Goal: Check status: Check status

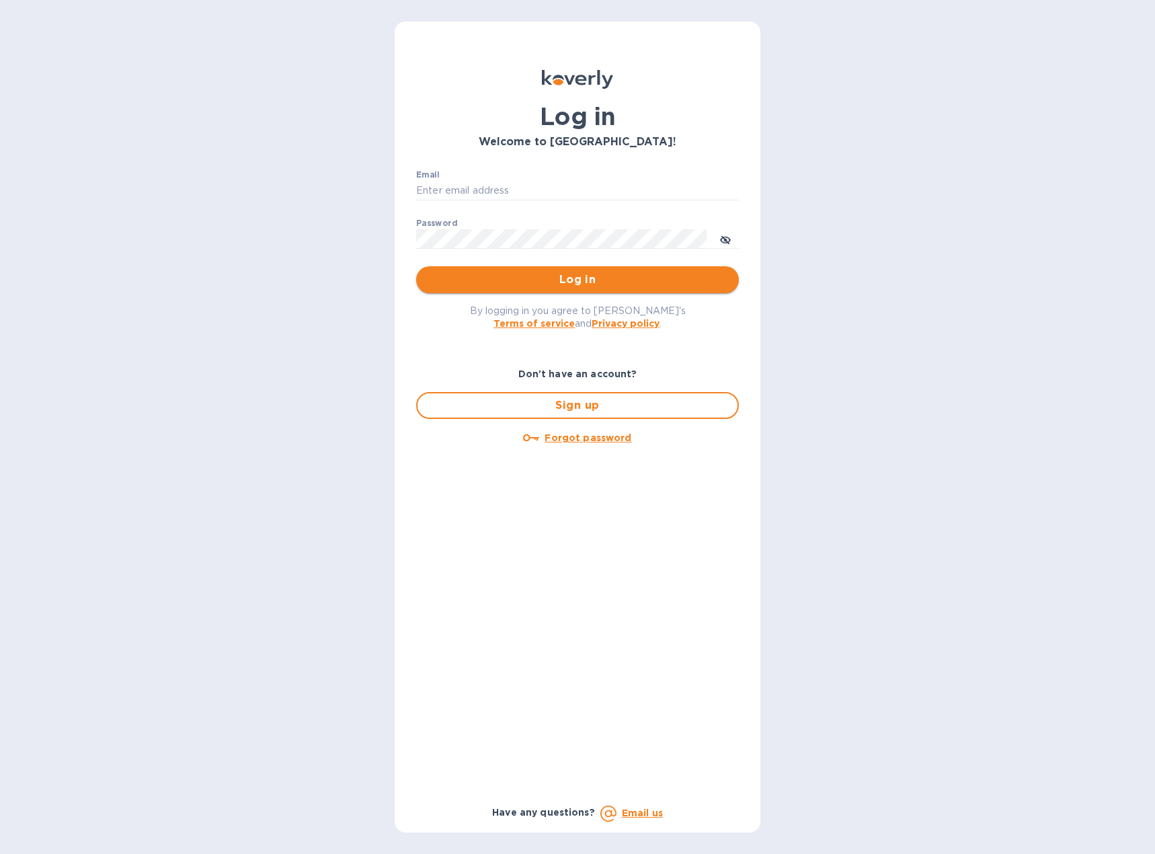
type input "[EMAIL_ADDRESS][DOMAIN_NAME]"
click at [544, 278] on span "Log in" at bounding box center [577, 280] width 301 height 16
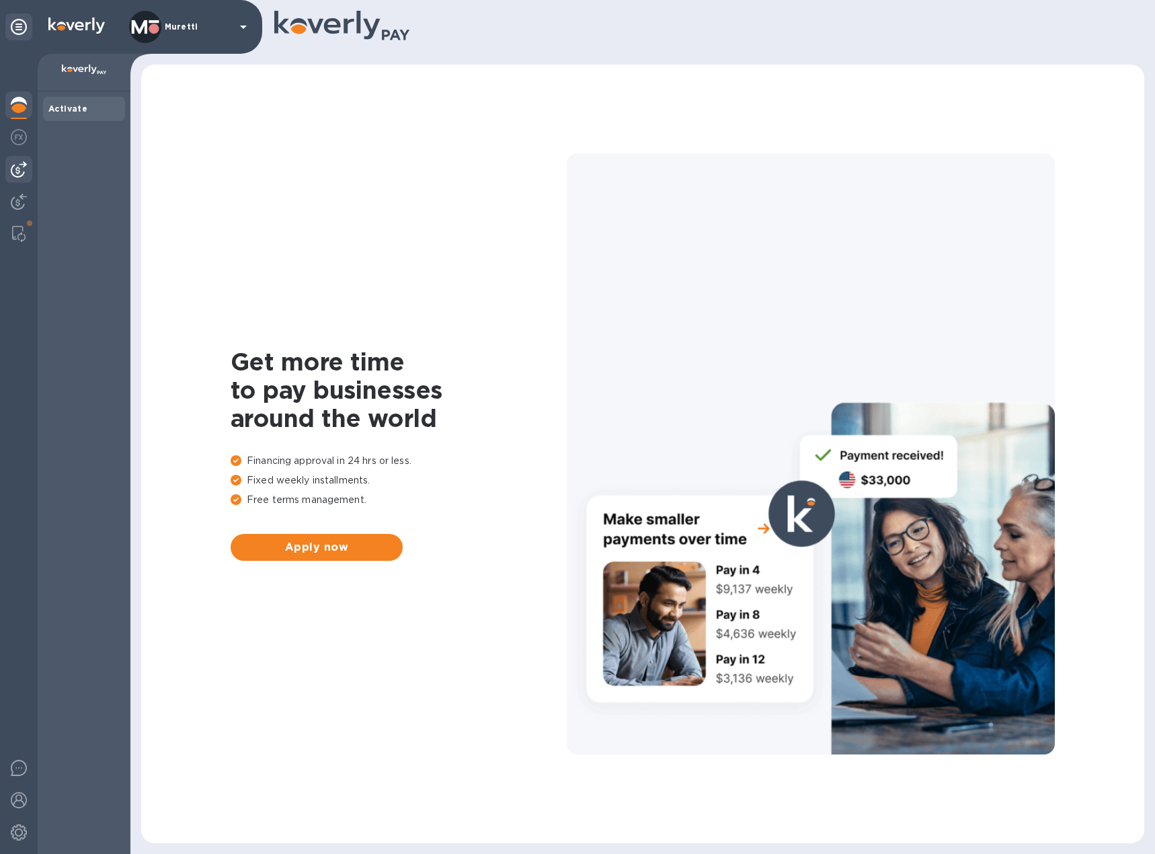
click at [20, 173] on img at bounding box center [19, 169] width 16 height 16
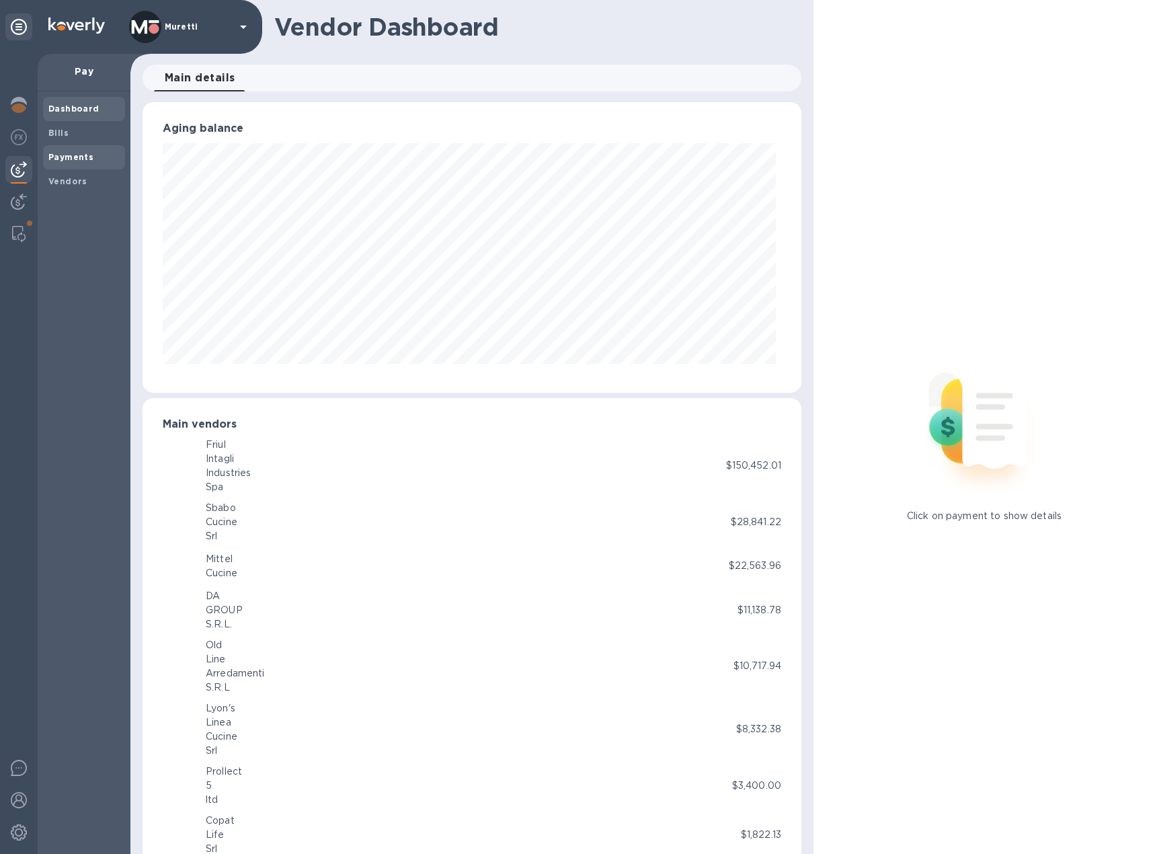
scroll to position [290, 653]
click at [81, 160] on b "Payments" at bounding box center [70, 157] width 45 height 10
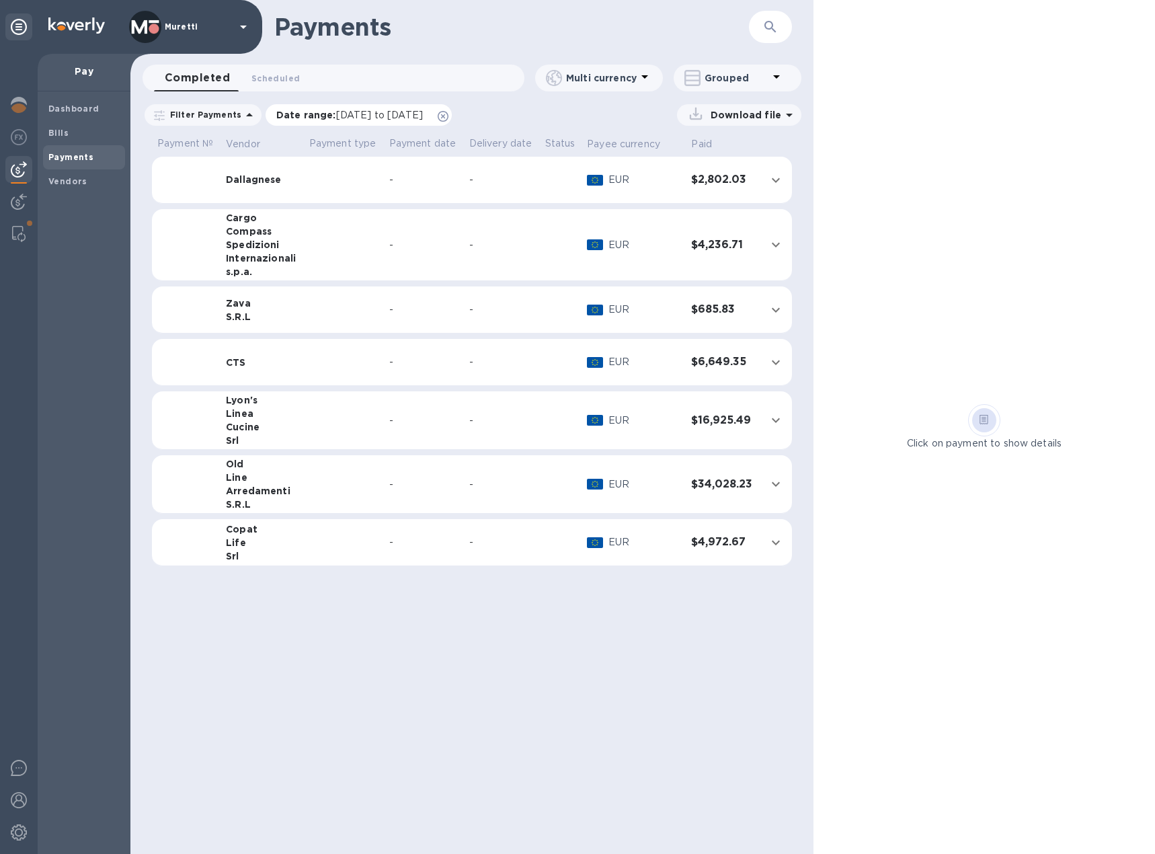
click at [448, 114] on icon at bounding box center [443, 116] width 11 height 11
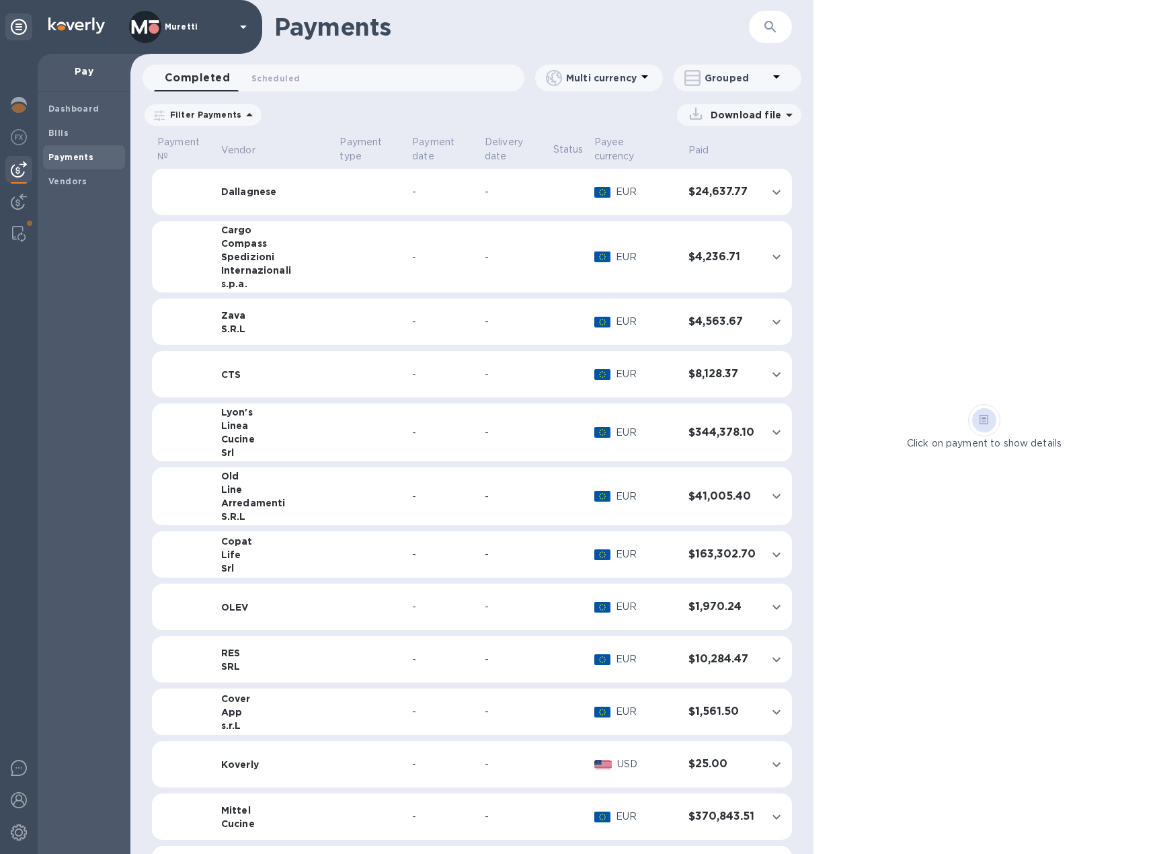
click at [265, 483] on div "Line" at bounding box center [275, 489] width 108 height 13
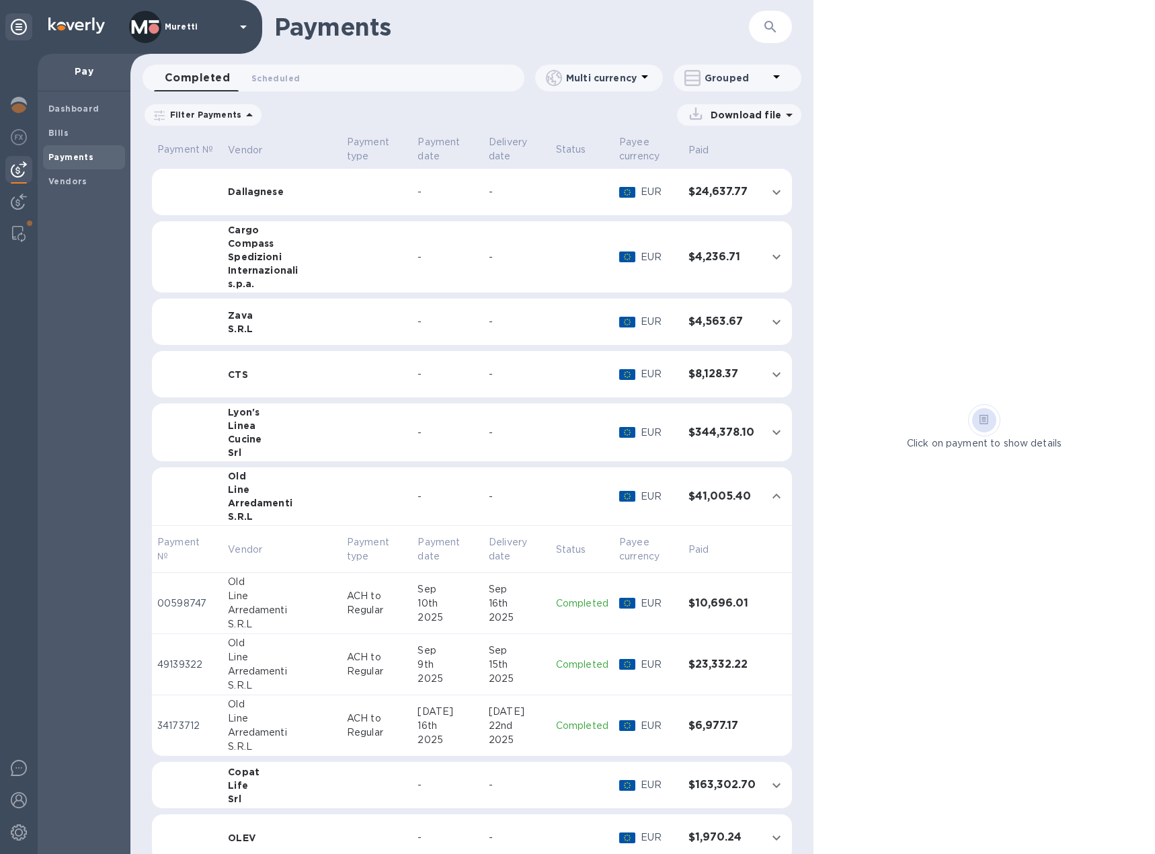
click at [347, 675] on p "ACH to Regular" at bounding box center [377, 664] width 60 height 28
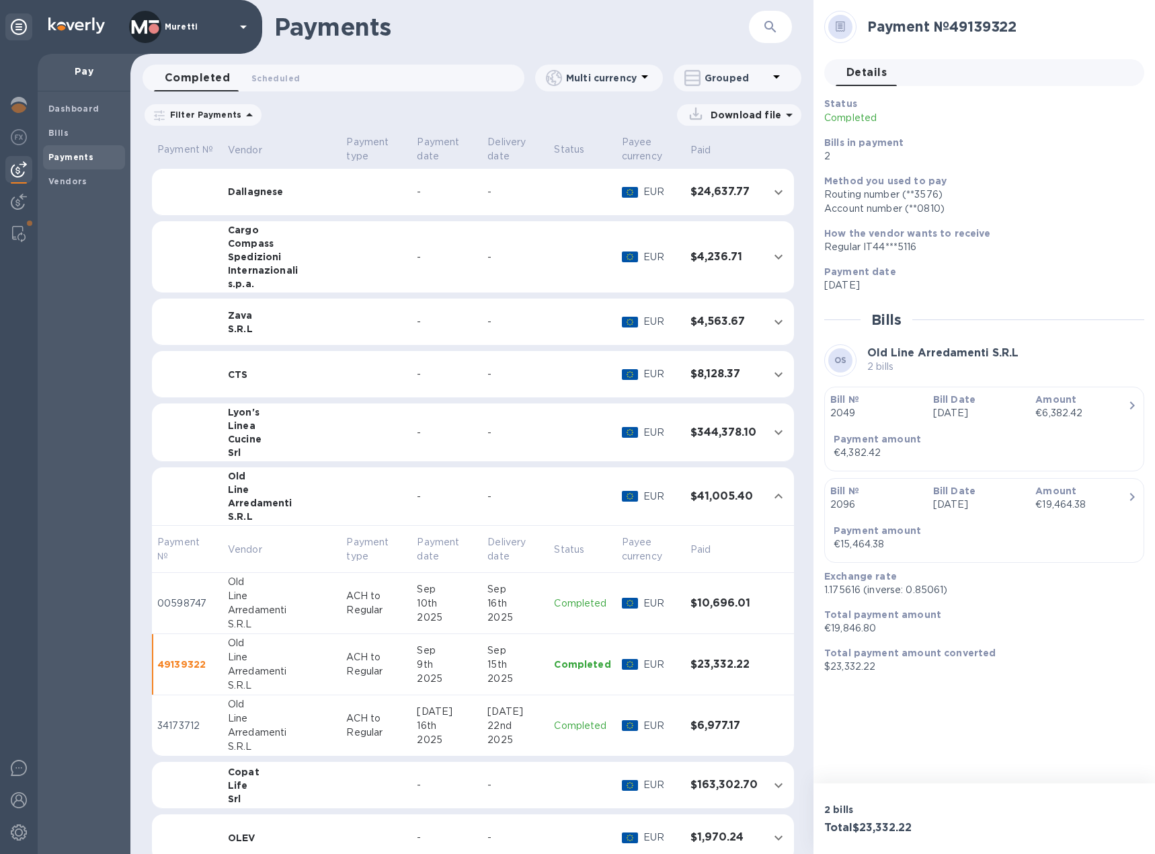
click at [417, 597] on div "10th" at bounding box center [447, 603] width 60 height 14
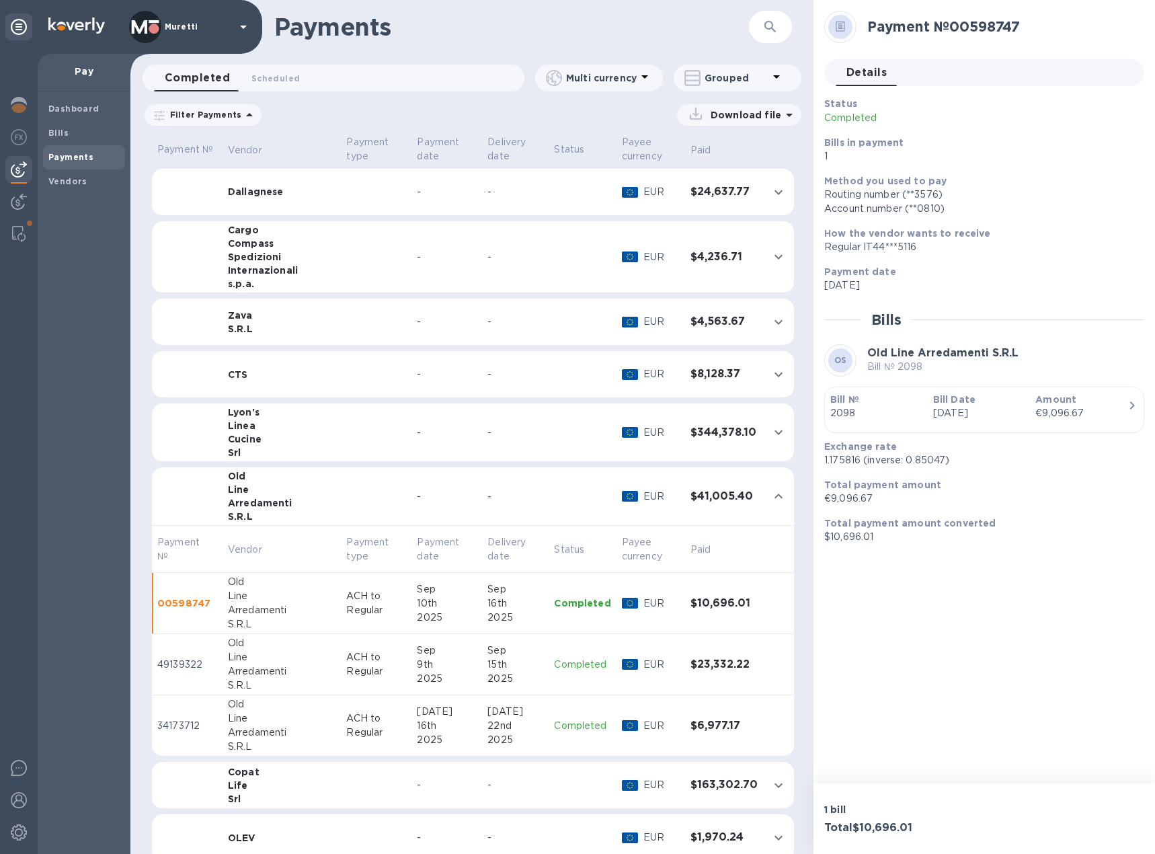
click at [372, 715] on p "ACH to Regular" at bounding box center [376, 725] width 60 height 28
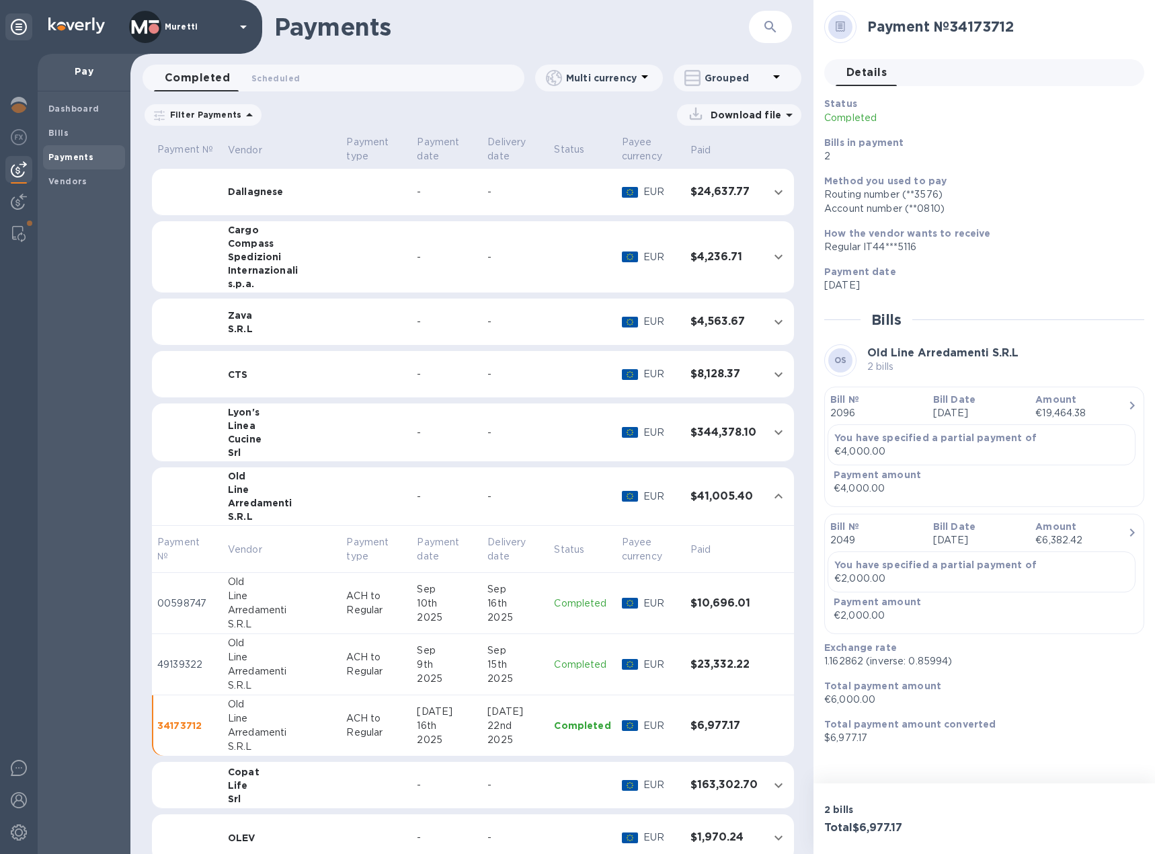
click at [417, 661] on div "9th" at bounding box center [447, 664] width 60 height 14
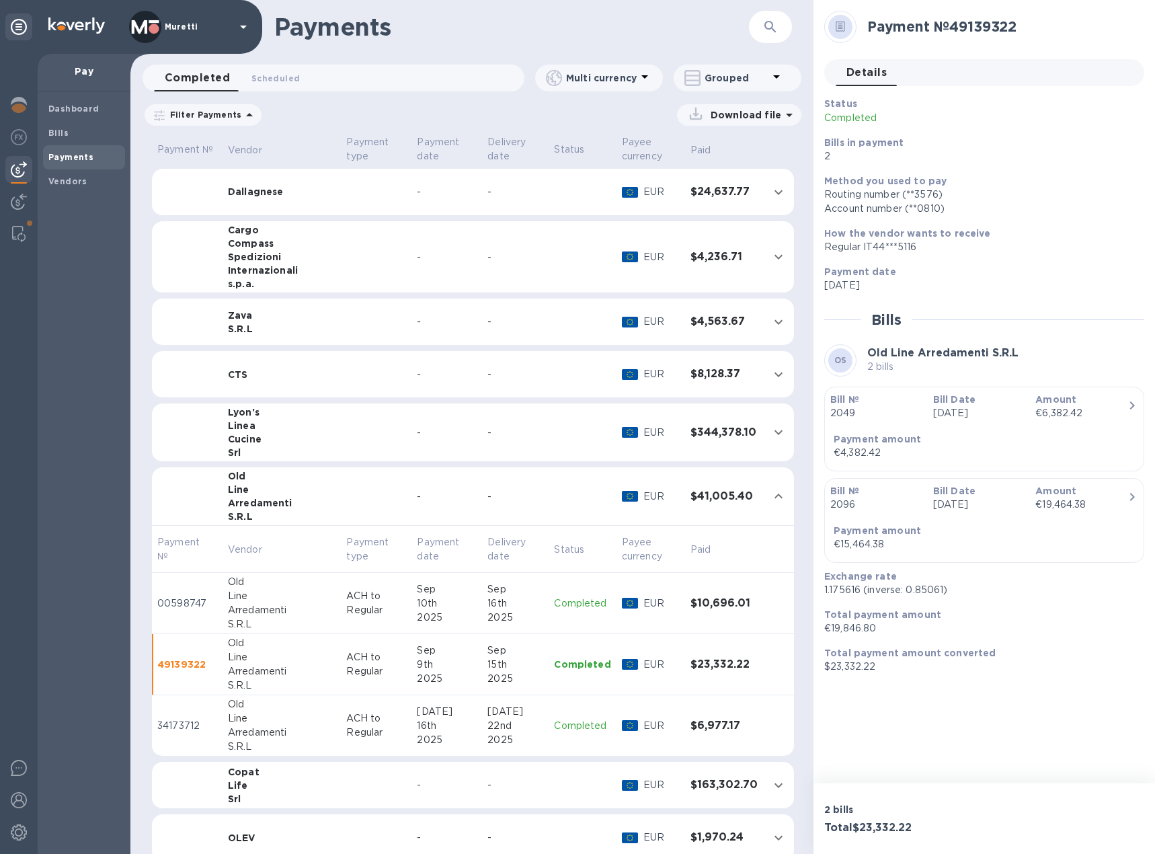
click at [423, 602] on div "10th" at bounding box center [447, 603] width 60 height 14
